Goal: Transaction & Acquisition: Purchase product/service

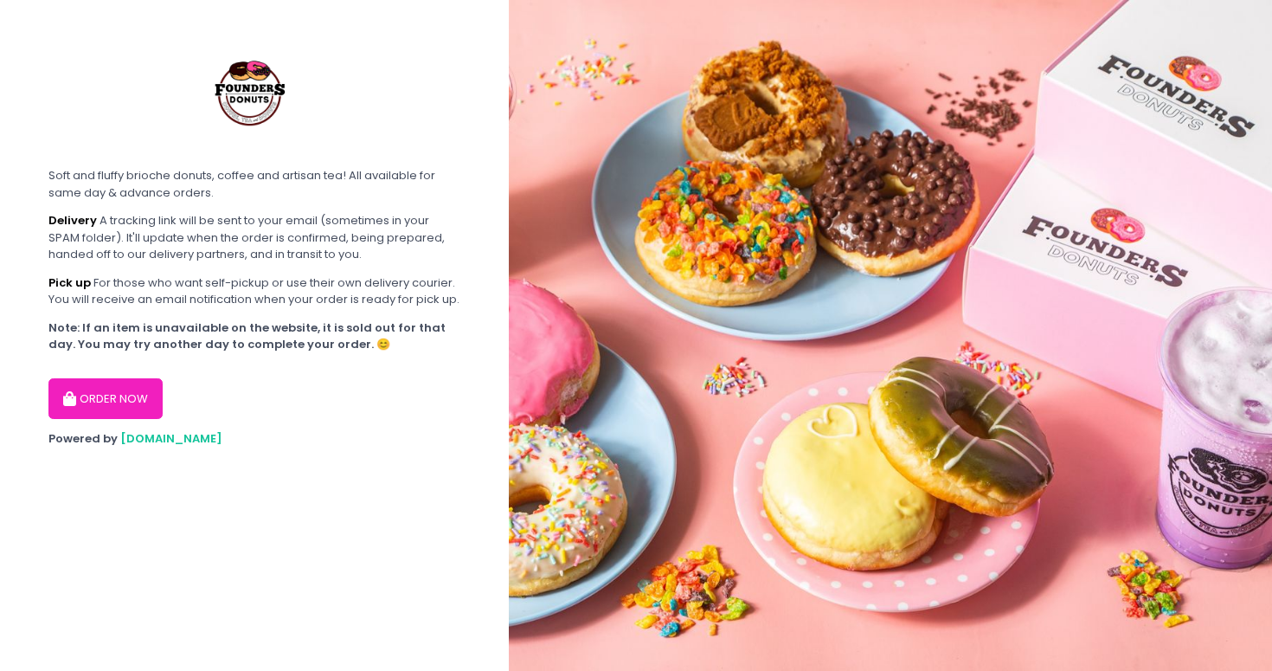
click at [117, 392] on button "ORDER NOW" at bounding box center [105, 399] width 114 height 42
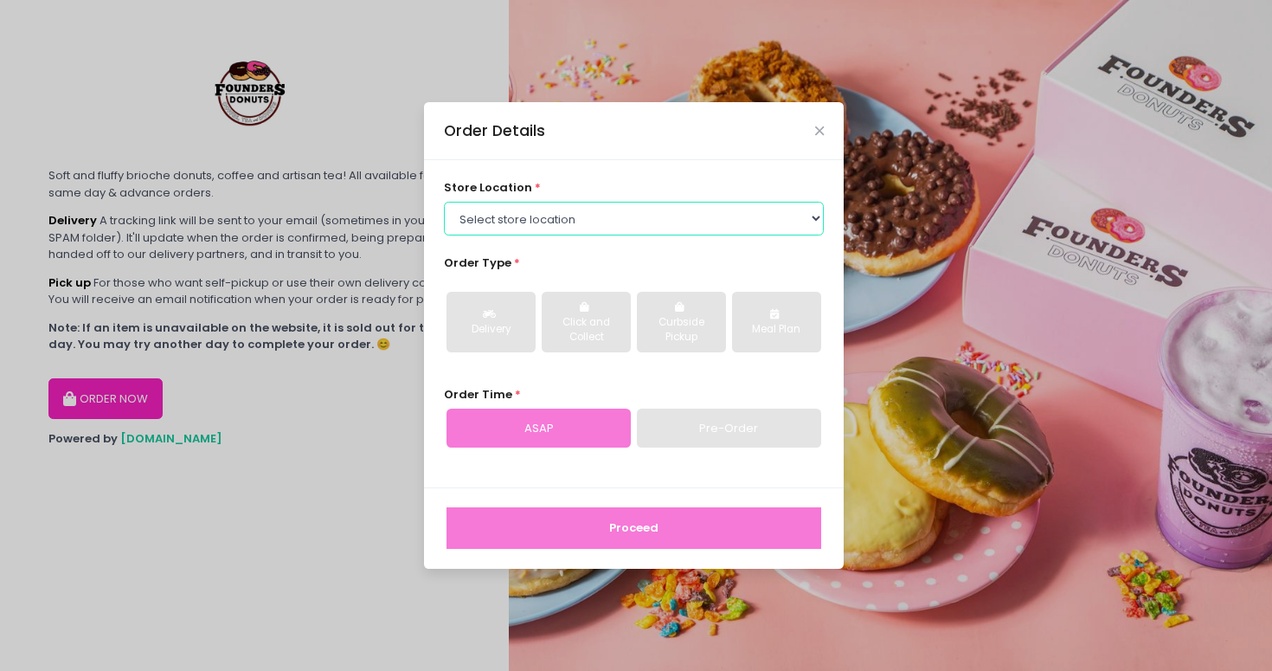
click at [505, 215] on select "Select store location Founders Donuts - [PERSON_NAME] Founders Donuts - SM Suca…" at bounding box center [634, 218] width 381 height 33
select select "61a2022e41b39c710272d16a"
click at [444, 202] on select "Select store location Founders Donuts - [PERSON_NAME] Founders Donuts - SM Suca…" at bounding box center [634, 218] width 381 height 33
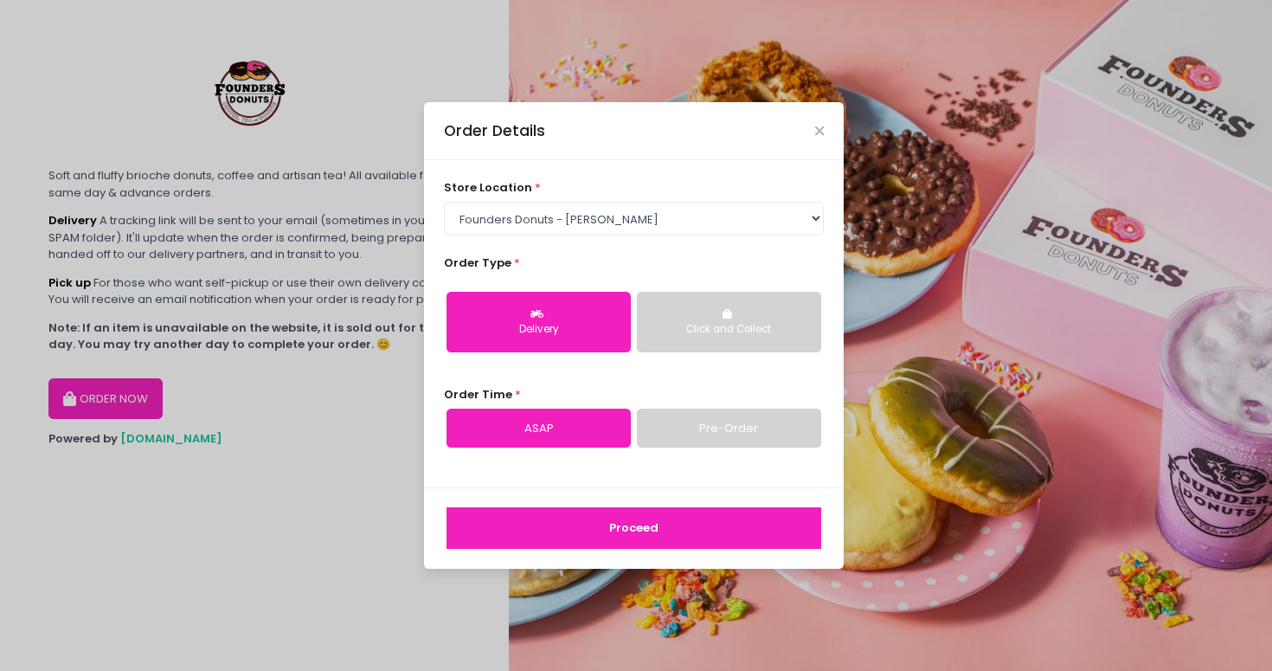
click at [707, 419] on link "Pre-Order" at bounding box center [729, 428] width 184 height 40
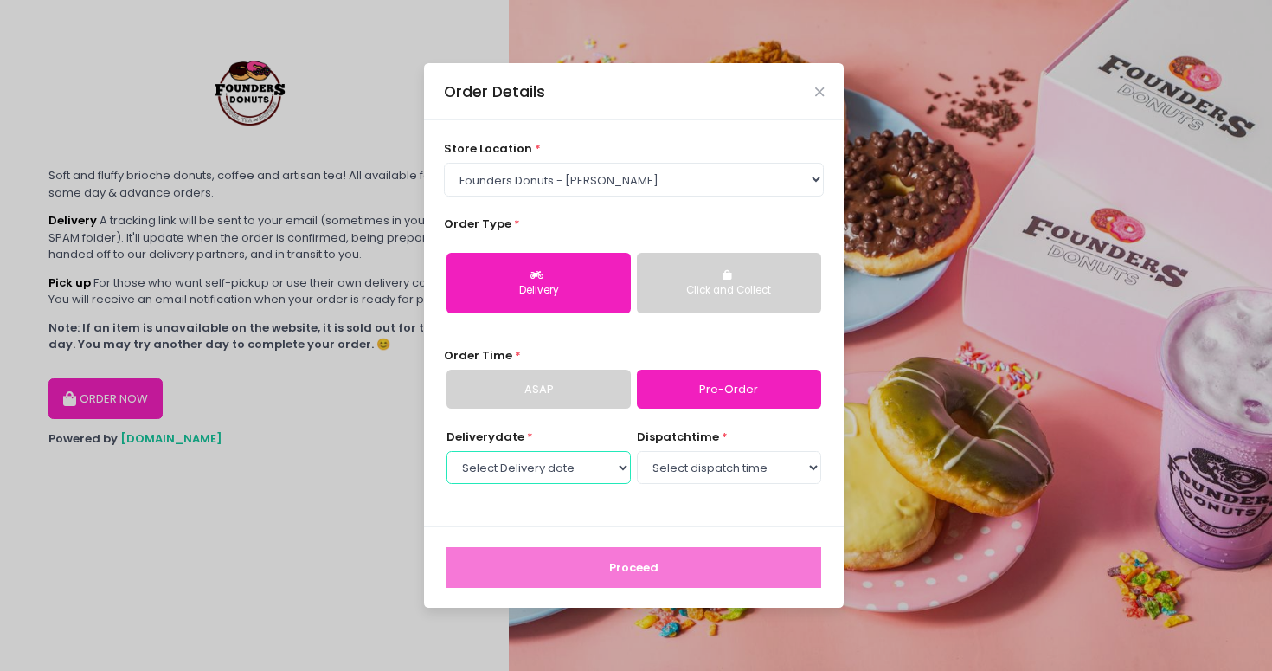
click at [548, 468] on select "Select Delivery date [DATE] [DATE] [DATE] [DATE] [DATE] [DATE] [DATE] [DATE] [D…" at bounding box center [538, 467] width 184 height 33
select select "[DATE]"
click at [446, 451] on select "Select Delivery date [DATE] [DATE] [DATE] [DATE] [DATE] [DATE] [DATE] [DATE] [D…" at bounding box center [538, 467] width 184 height 33
click at [726, 473] on select "Select dispatch time 07:00 AM - 07:30 AM 07:30 AM - 08:00 AM 08:00 AM - 08:30 A…" at bounding box center [729, 467] width 184 height 33
select select "09:30"
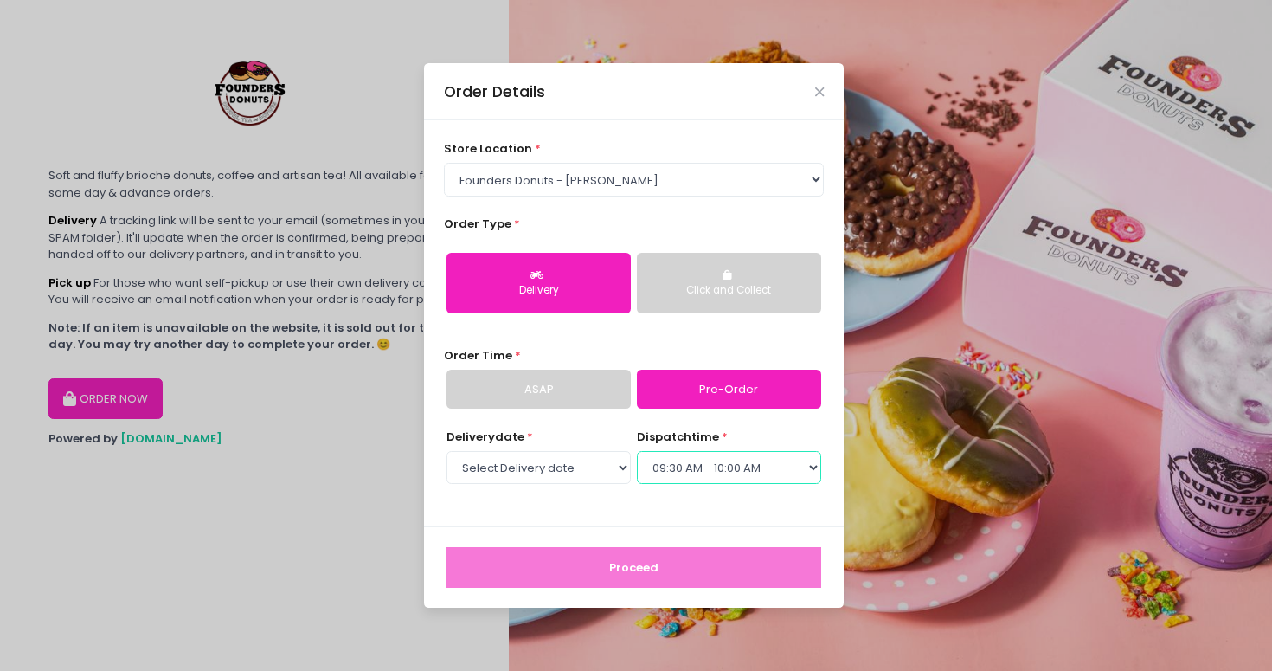
click at [637, 451] on select "Select dispatch time 07:00 AM - 07:30 AM 07:30 AM - 08:00 AM 08:00 AM - 08:30 A…" at bounding box center [729, 467] width 184 height 33
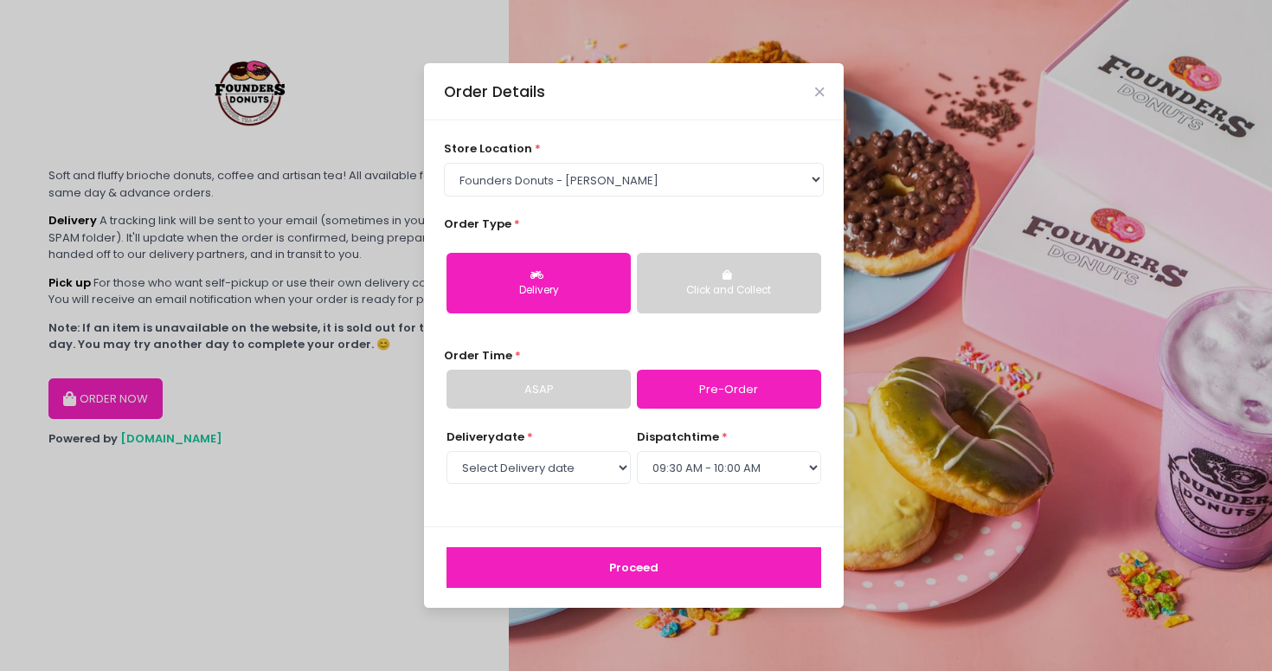
click at [640, 566] on button "Proceed" at bounding box center [633, 568] width 375 height 42
